Goal: Information Seeking & Learning: Learn about a topic

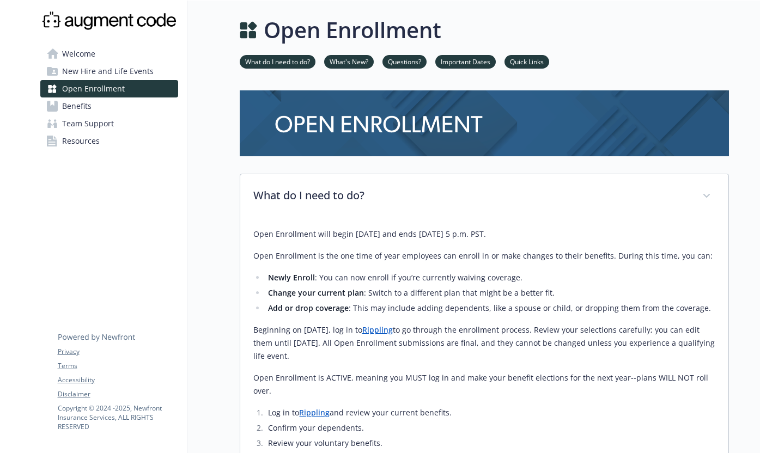
click at [137, 102] on link "Benefits" at bounding box center [109, 106] width 138 height 17
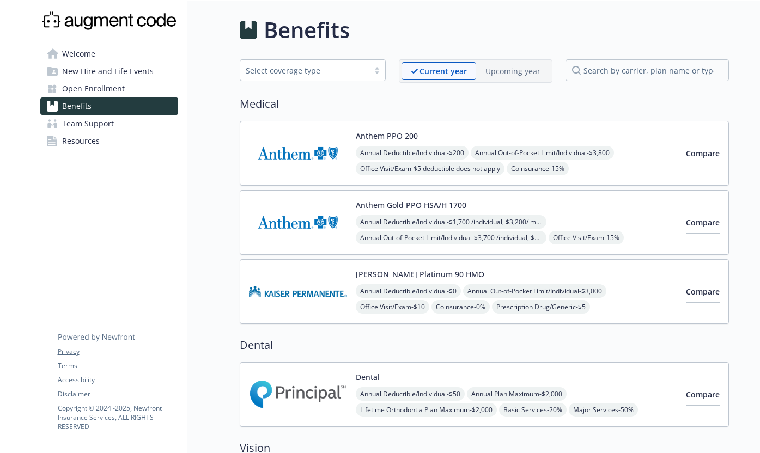
click at [305, 223] on img at bounding box center [298, 222] width 98 height 46
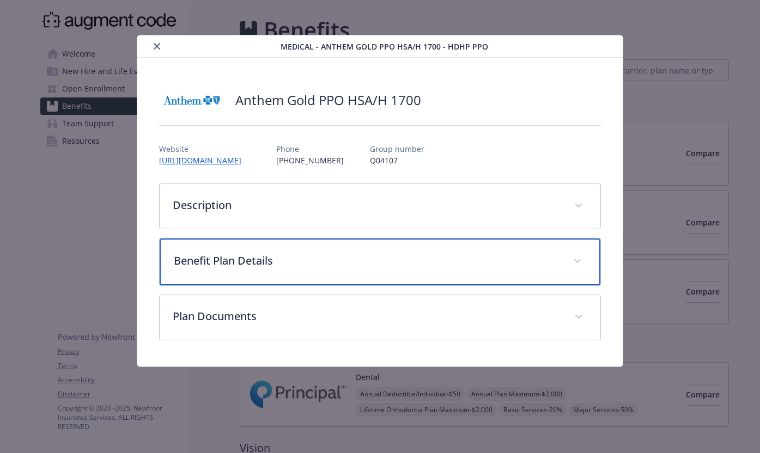
click at [299, 254] on p "Benefit Plan Details" at bounding box center [367, 261] width 386 height 16
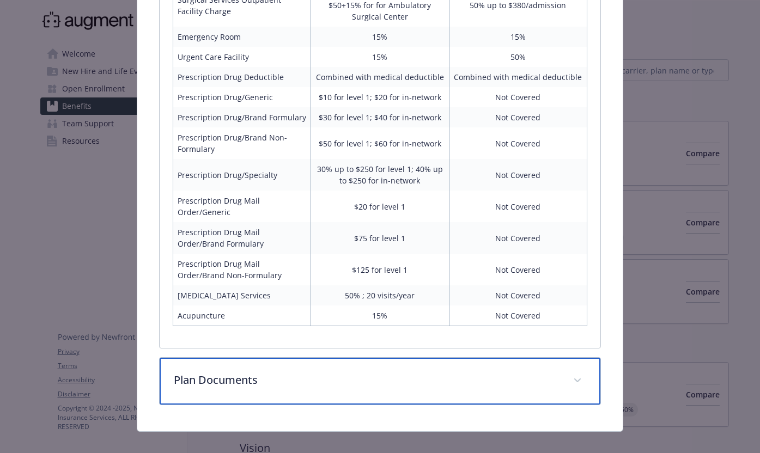
click at [299, 372] on p "Plan Documents" at bounding box center [367, 380] width 386 height 16
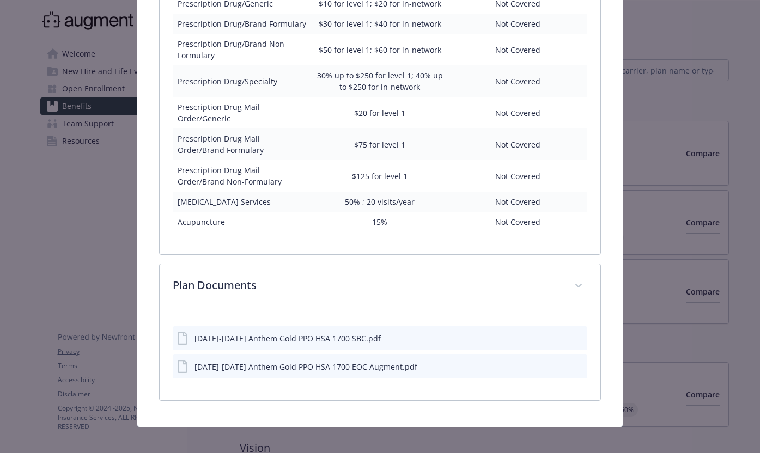
scroll to position [657, 0]
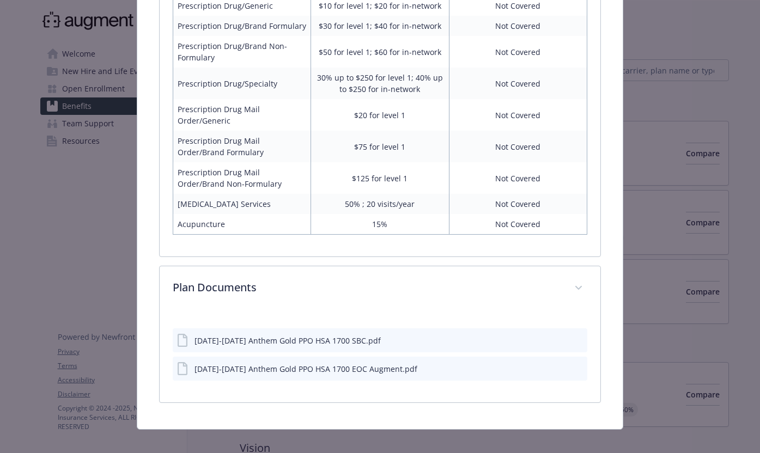
click at [557, 336] on icon "download file" at bounding box center [559, 340] width 9 height 9
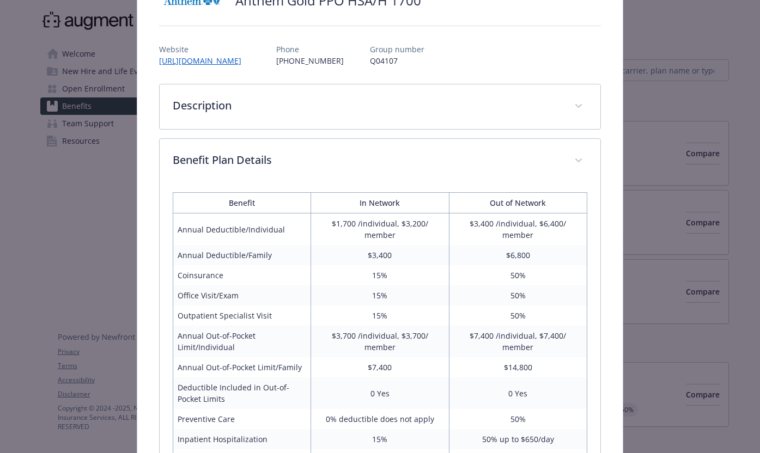
scroll to position [0, 0]
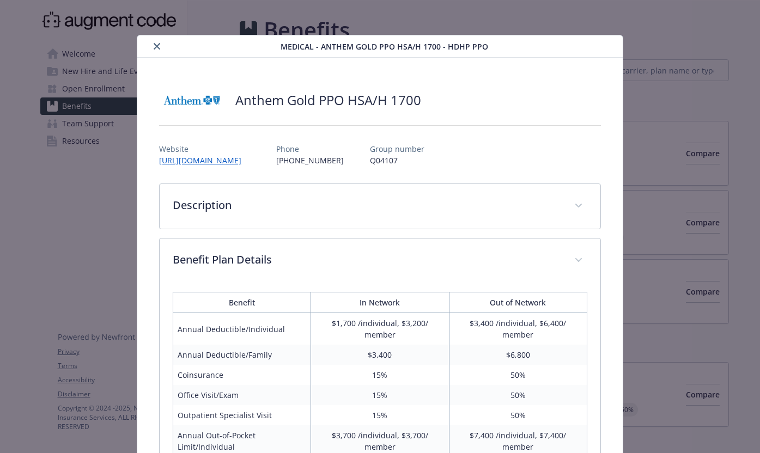
click at [158, 44] on icon "close" at bounding box center [157, 46] width 7 height 7
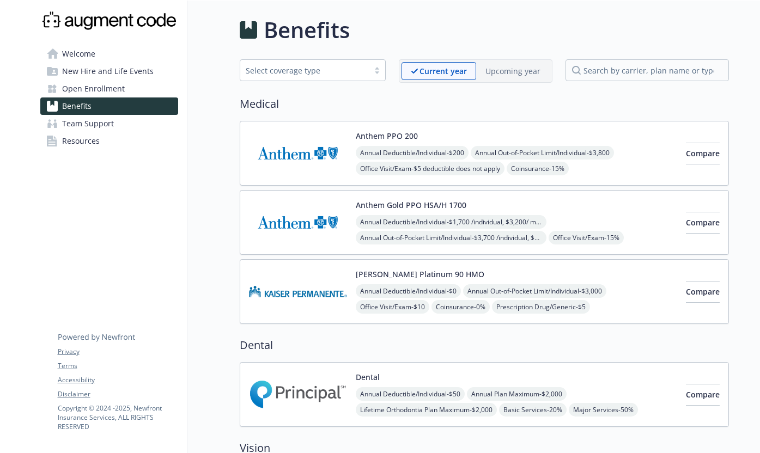
click at [512, 75] on p "Upcoming year" at bounding box center [513, 70] width 55 height 11
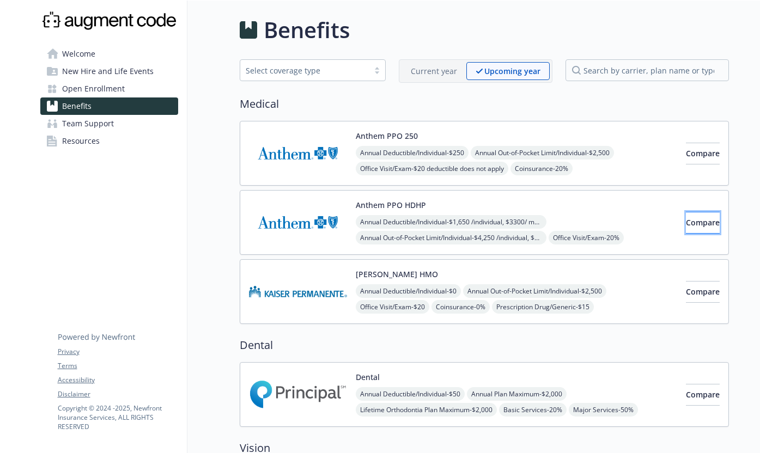
click at [686, 227] on span "Compare" at bounding box center [703, 222] width 34 height 10
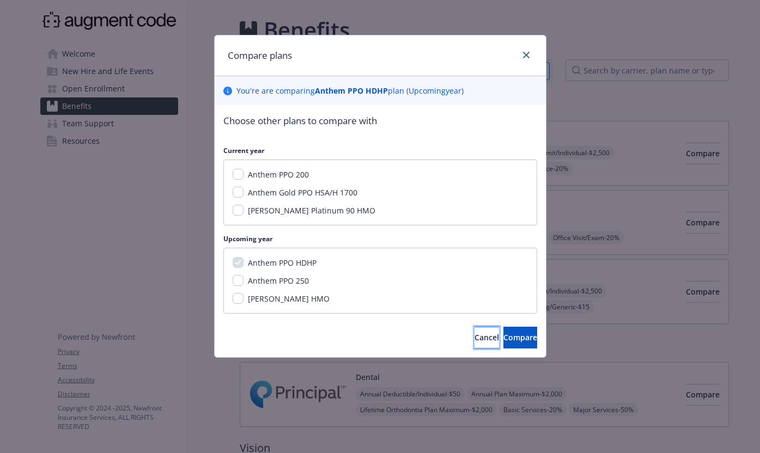
click at [475, 342] on span "Cancel" at bounding box center [487, 337] width 25 height 10
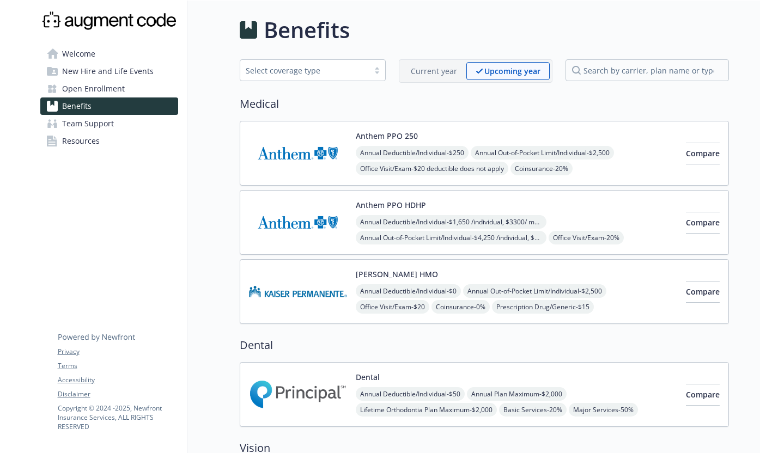
click at [312, 224] on img at bounding box center [298, 222] width 98 height 46
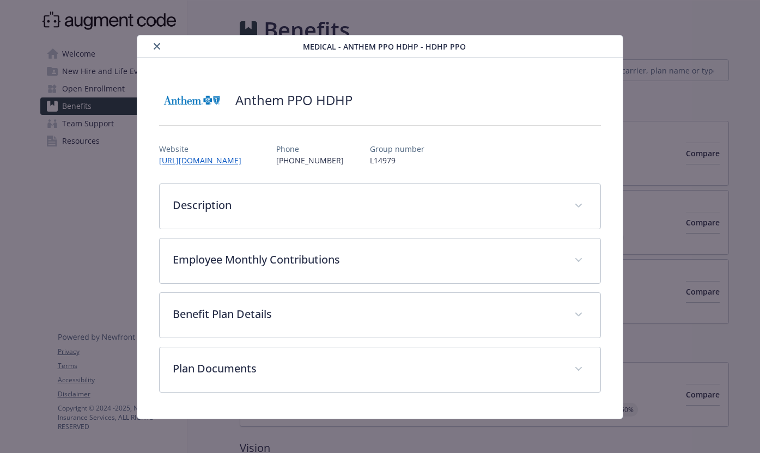
scroll to position [1, 0]
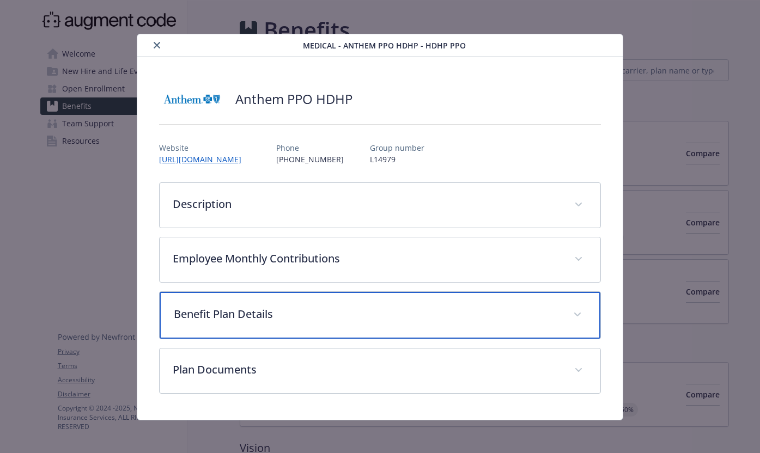
click at [301, 305] on div "Benefit Plan Details" at bounding box center [380, 315] width 441 height 47
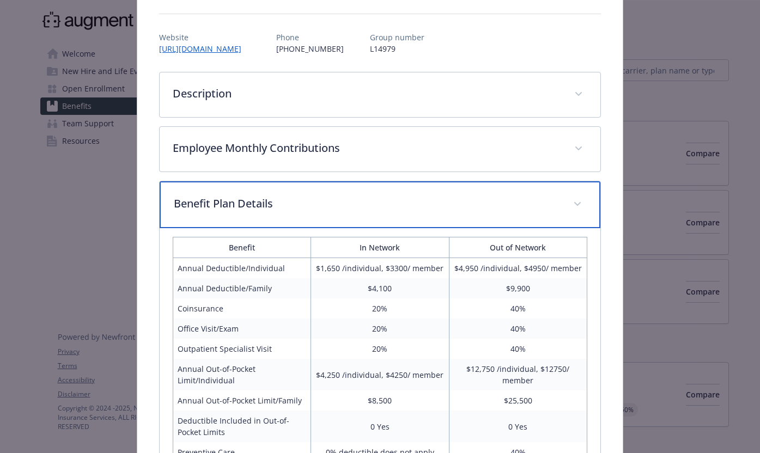
scroll to position [82, 0]
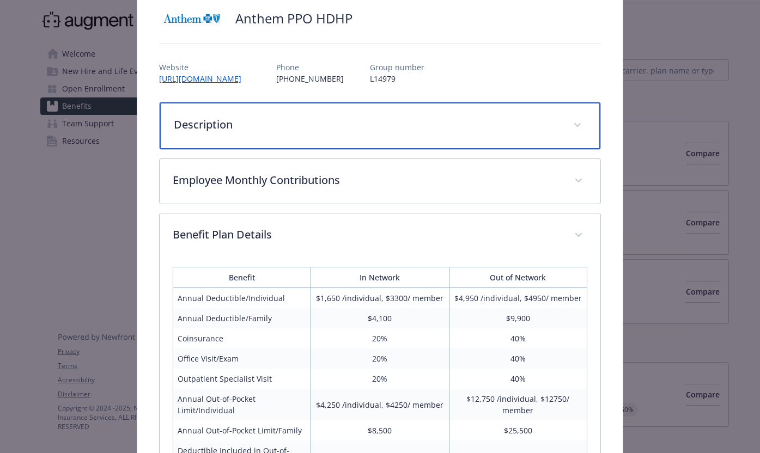
click at [294, 134] on div "Description" at bounding box center [380, 125] width 441 height 47
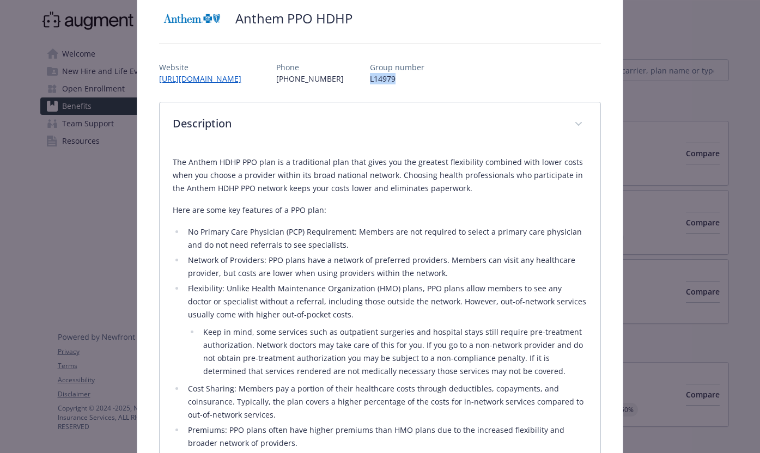
drag, startPoint x: 373, startPoint y: 78, endPoint x: 404, endPoint y: 84, distance: 31.6
click at [404, 84] on div "Website [URL][DOMAIN_NAME] Phone [PHONE_NUMBER] Group number L14979" at bounding box center [380, 69] width 442 height 32
copy p "L14979"
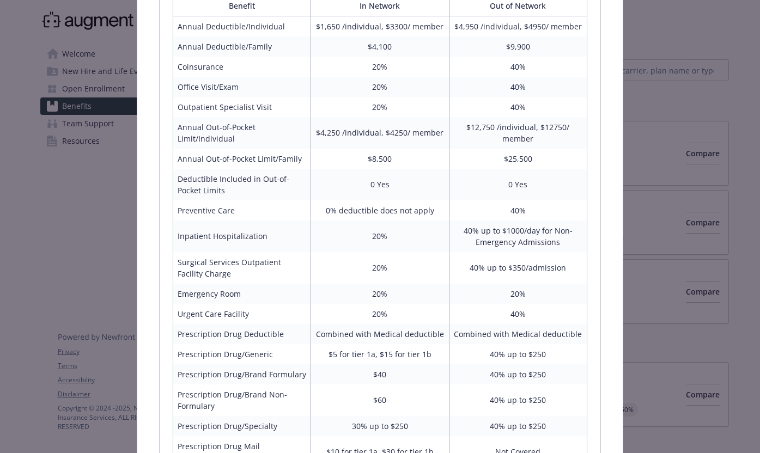
scroll to position [1027, 0]
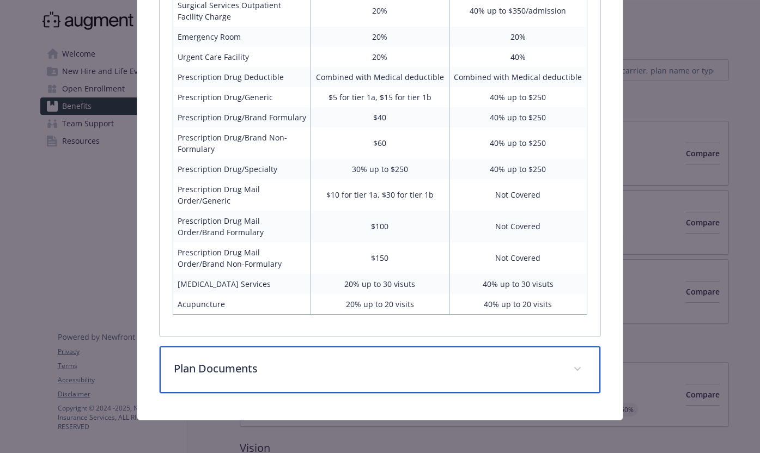
click at [280, 380] on div "Plan Documents" at bounding box center [380, 370] width 441 height 47
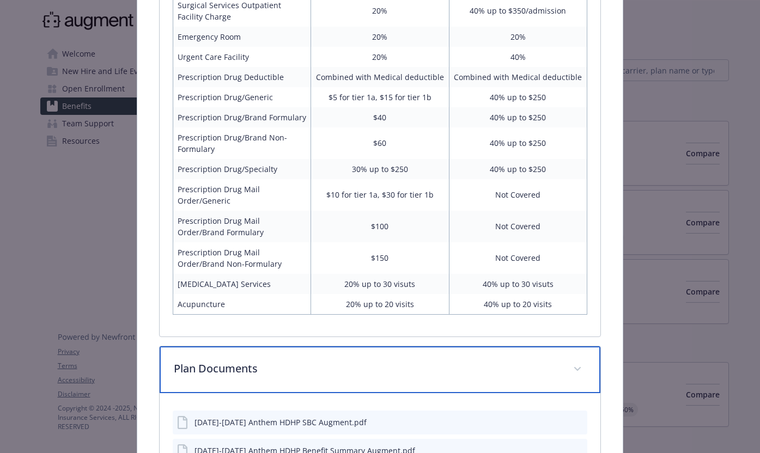
scroll to position [1121, 0]
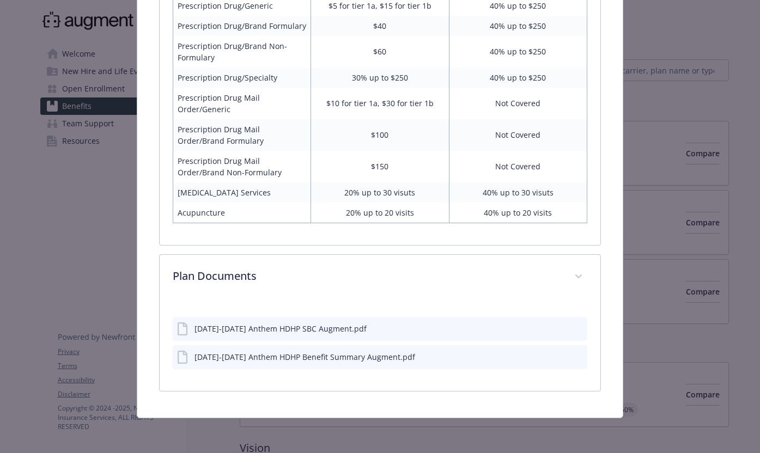
click at [556, 326] on icon "download file" at bounding box center [559, 328] width 9 height 9
click at [557, 356] on icon "download file" at bounding box center [559, 356] width 9 height 9
